Goal: Transaction & Acquisition: Purchase product/service

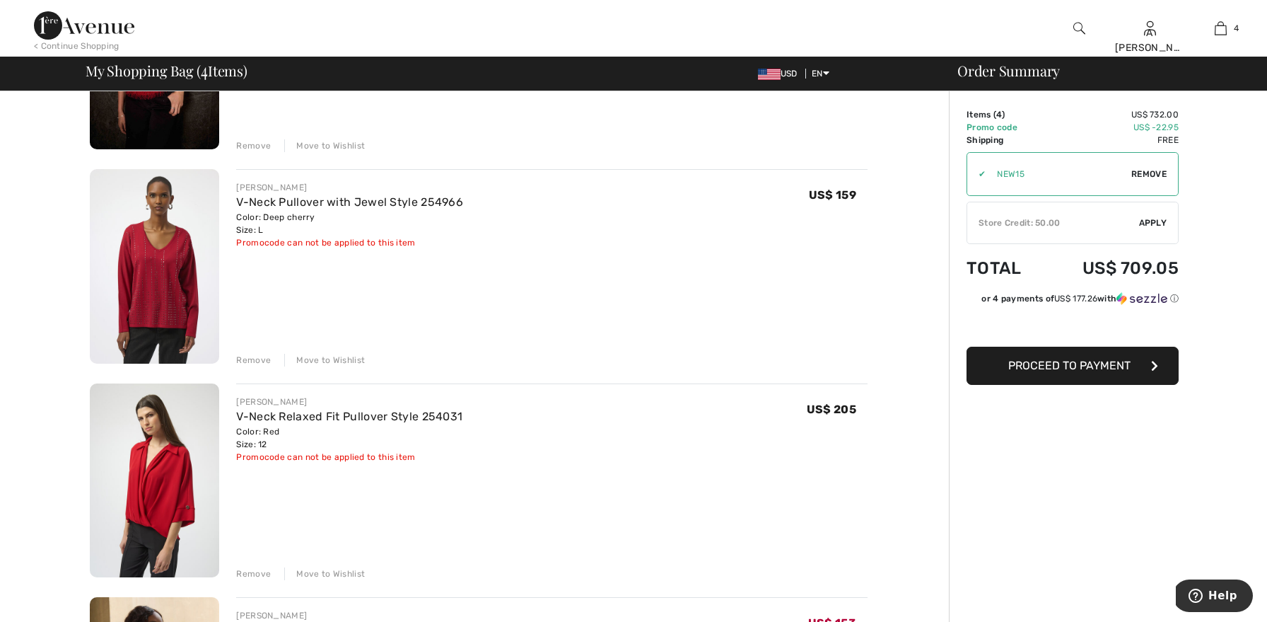
scroll to position [239, 0]
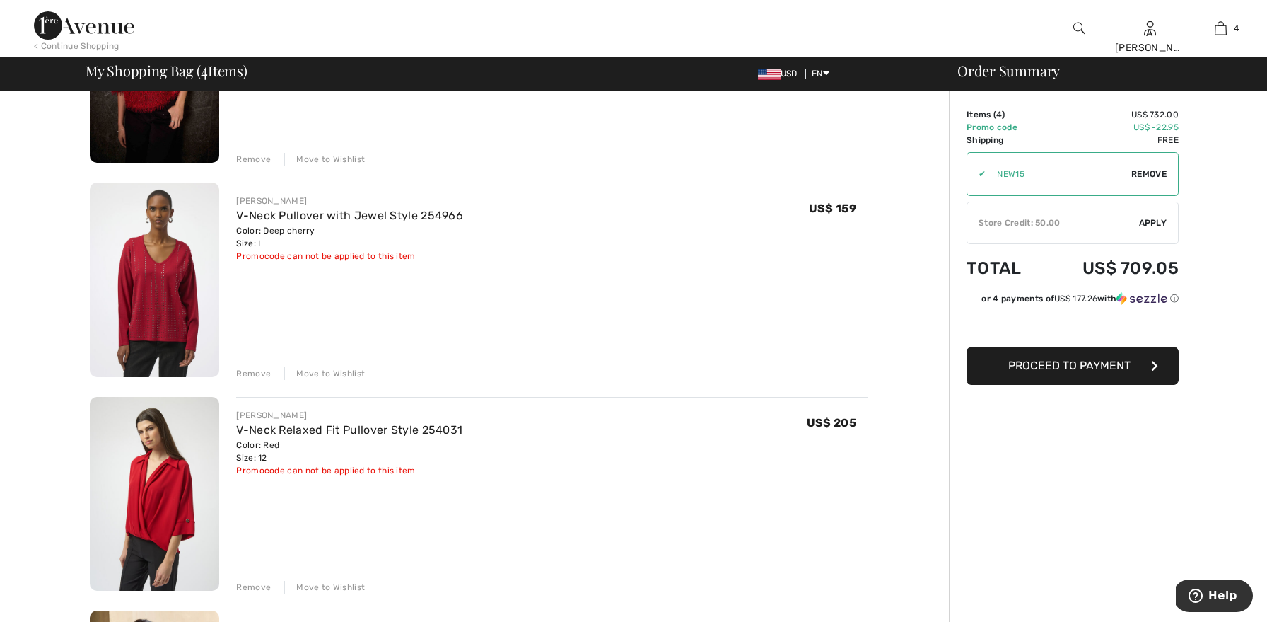
click at [306, 369] on div "Move to Wishlist" at bounding box center [324, 373] width 81 height 13
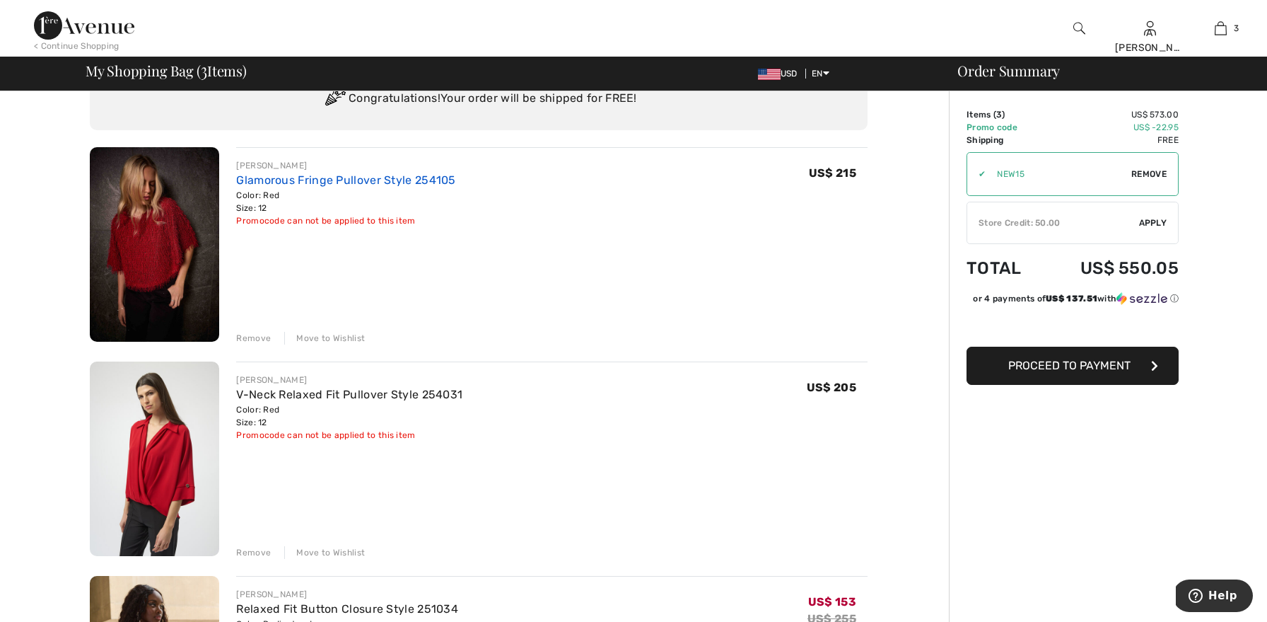
scroll to position [0, 0]
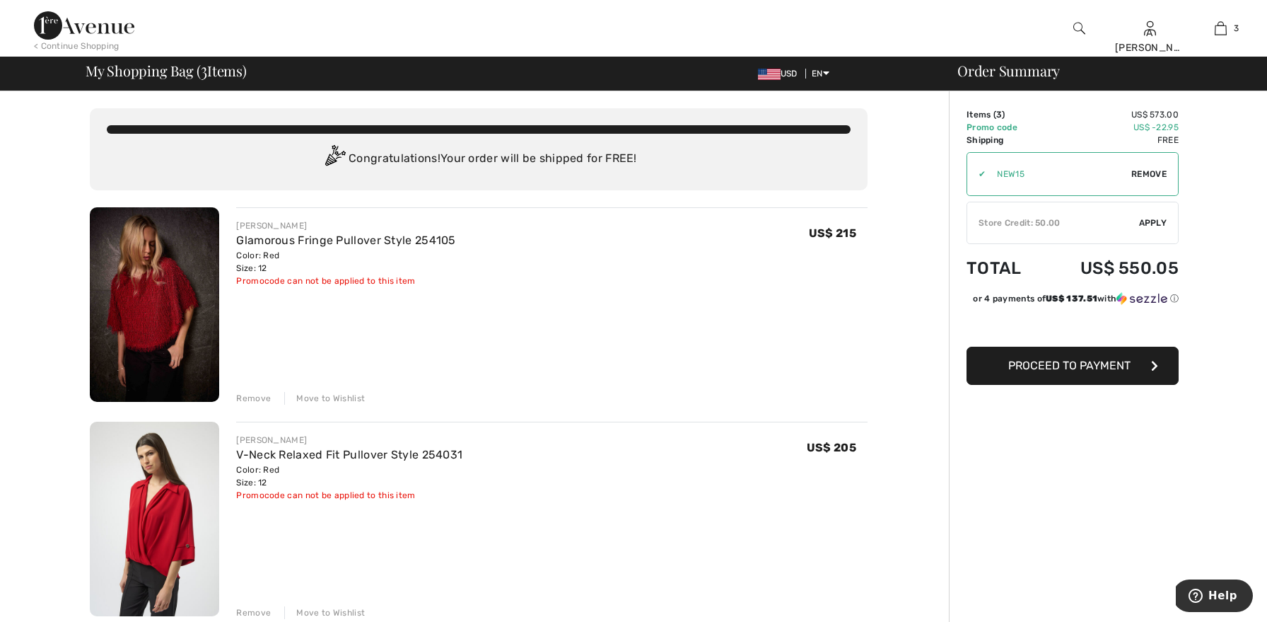
click at [306, 400] on div "Move to Wishlist" at bounding box center [324, 398] width 81 height 13
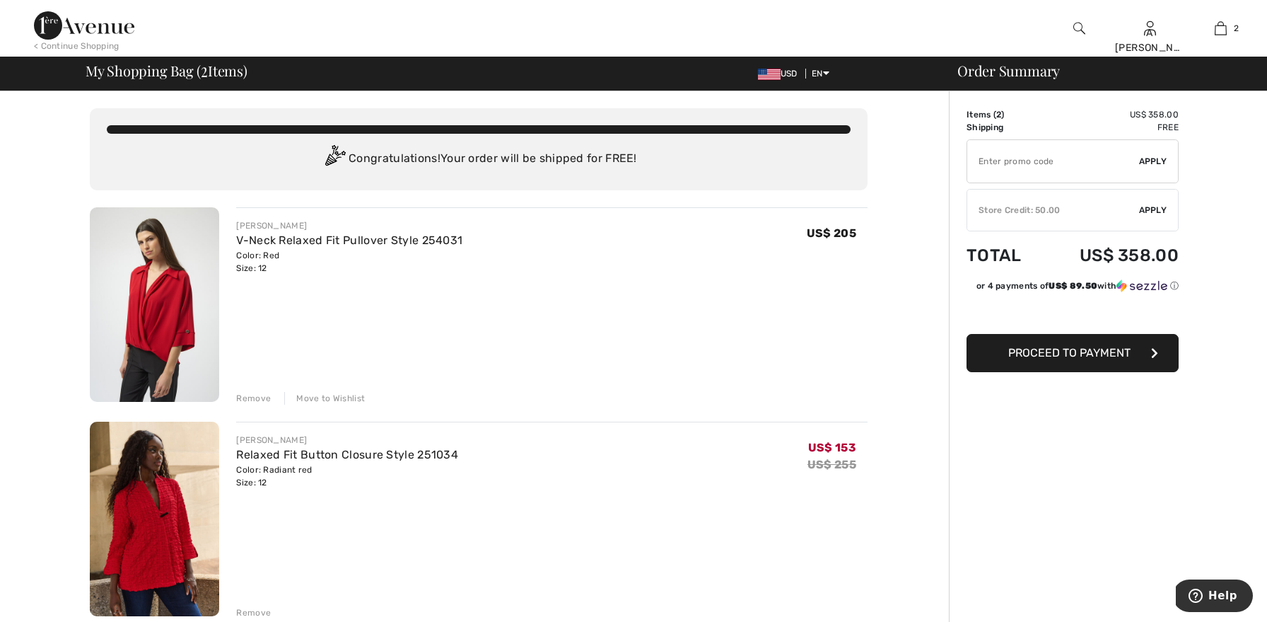
type input "NEW15"
